Goal: Go to known website: Go to known website

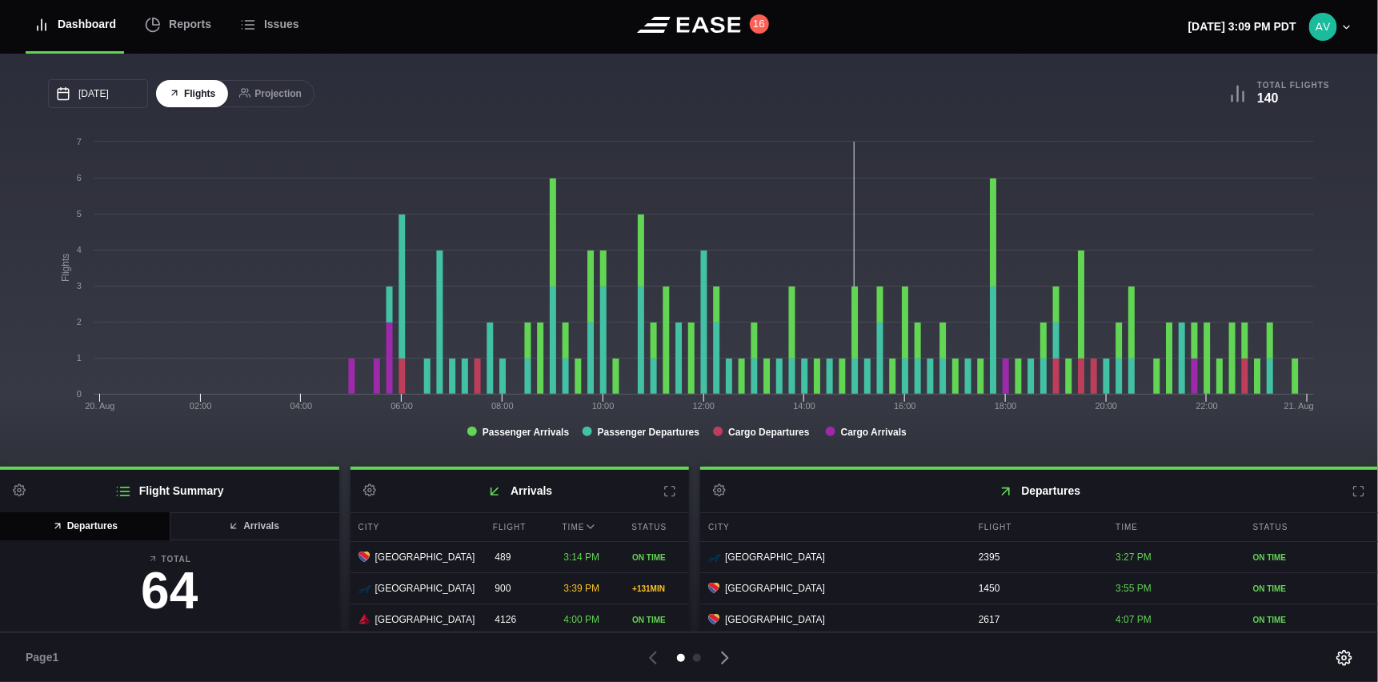
click at [955, 36] on header "Dashboard Reports Issues 16 Wednesday, August 20th 3:09 PM PDT Settings Feed St…" at bounding box center [689, 27] width 1378 height 54
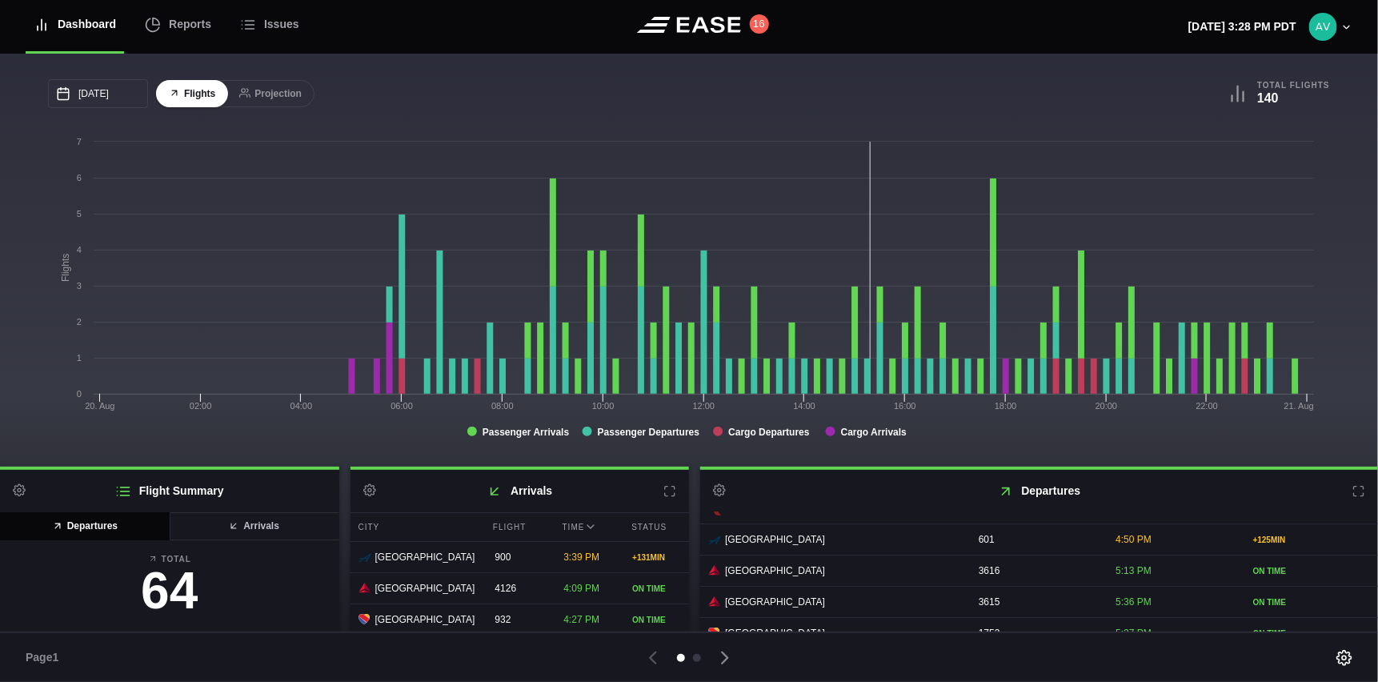
scroll to position [80, 0]
